Goal: Information Seeking & Learning: Learn about a topic

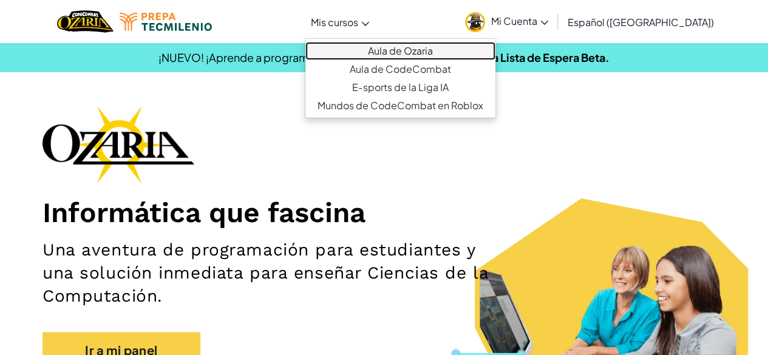
click at [395, 55] on link "Aula de Ozaria" at bounding box center [400, 51] width 190 height 18
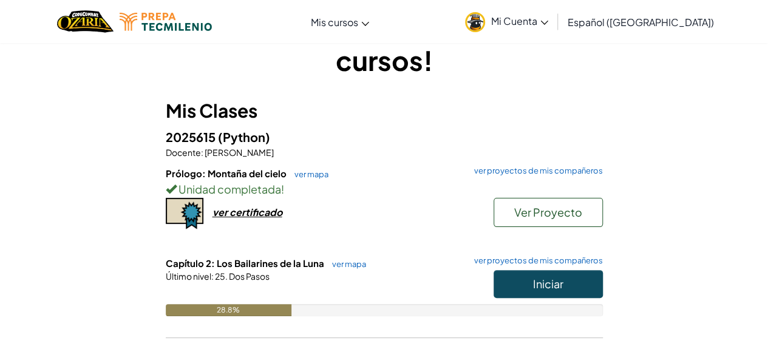
scroll to position [58, 0]
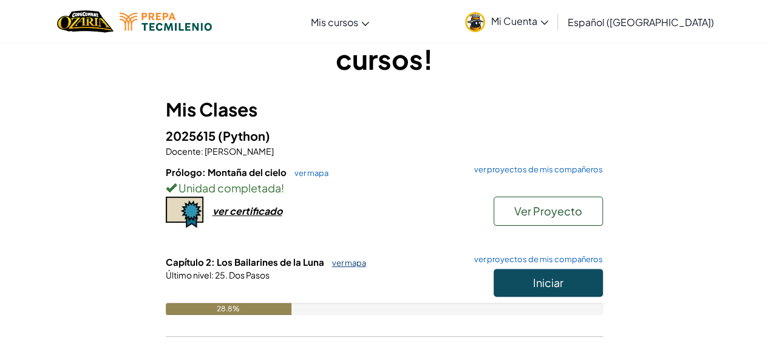
click at [344, 259] on link "ver mapa" at bounding box center [346, 263] width 40 height 10
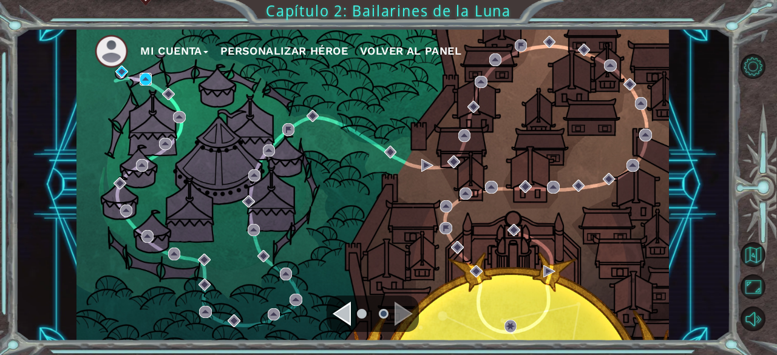
click at [146, 80] on img at bounding box center [146, 79] width 12 height 12
